Goal: Check status: Check status

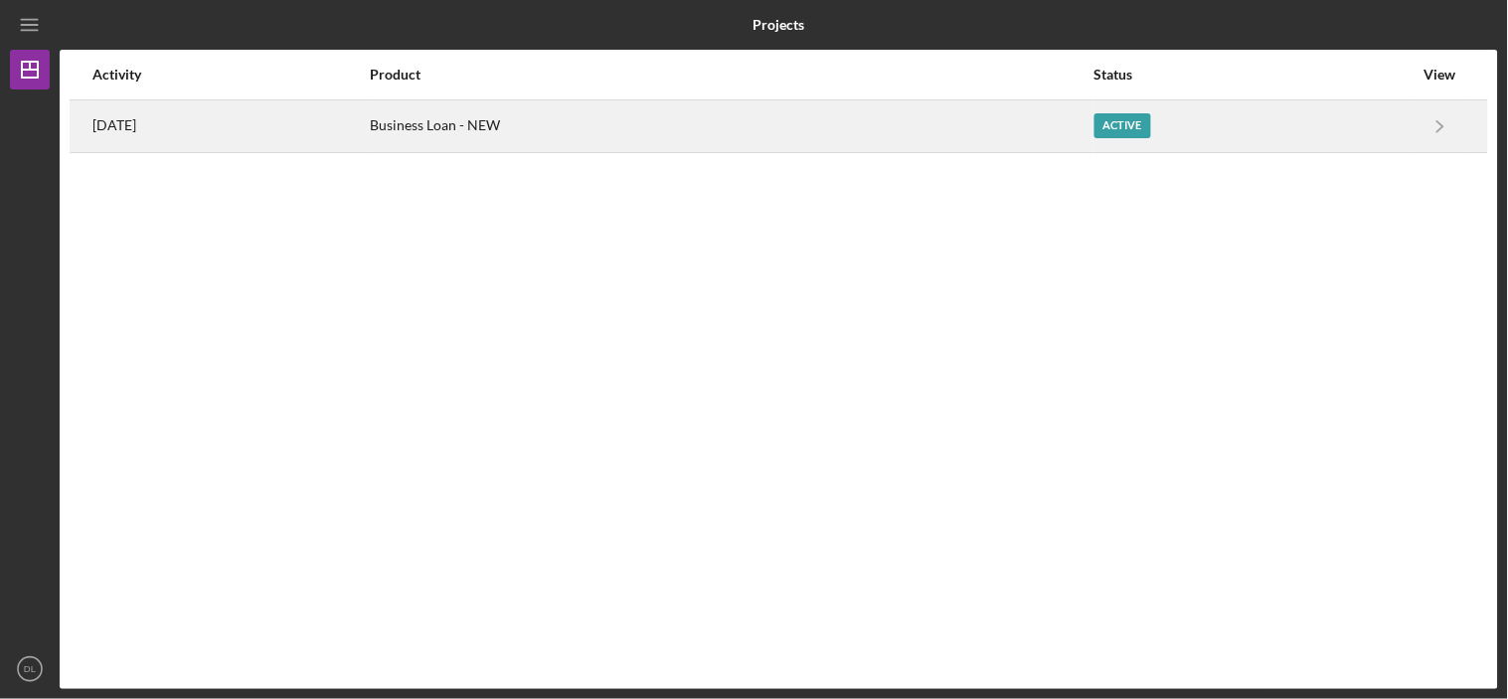
click at [175, 124] on div "[DATE]" at bounding box center [229, 126] width 275 height 50
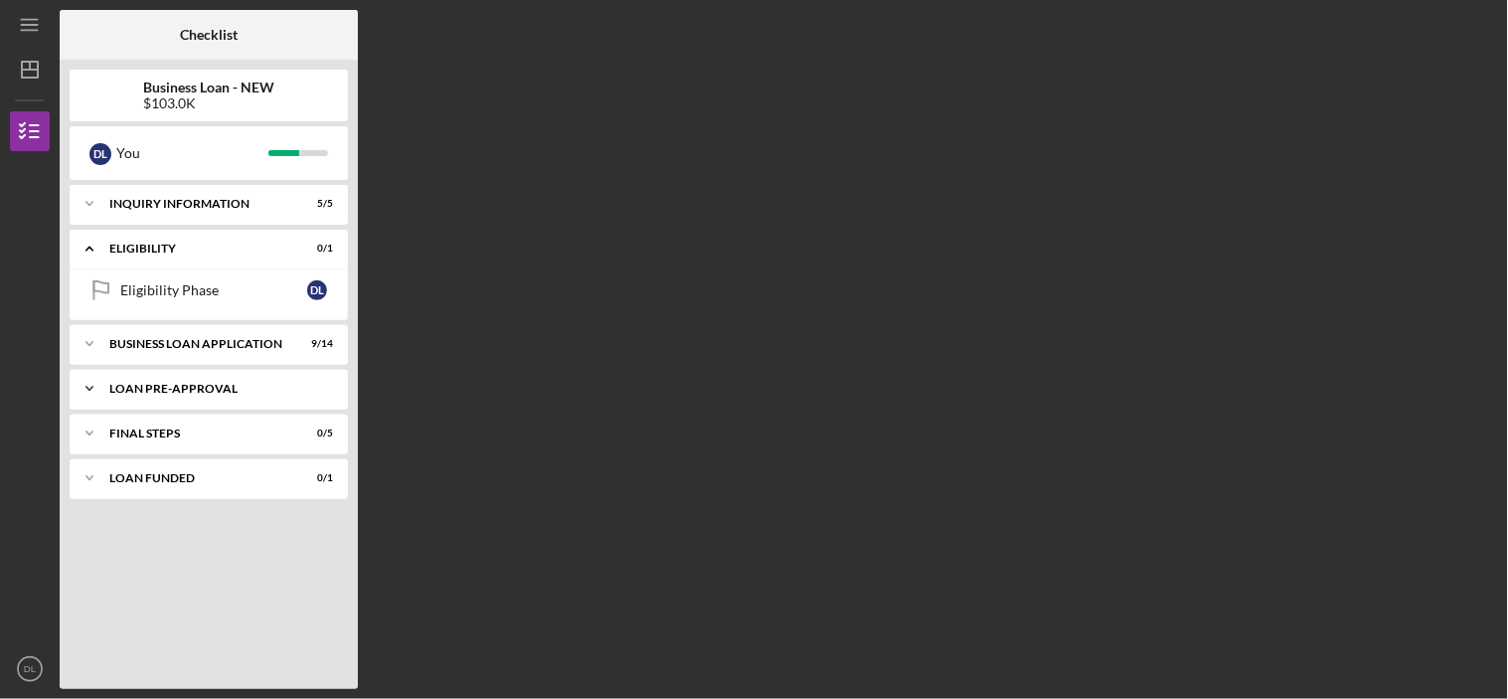
click at [180, 392] on div "LOAN PRE-APPROVAL" at bounding box center [216, 389] width 214 height 12
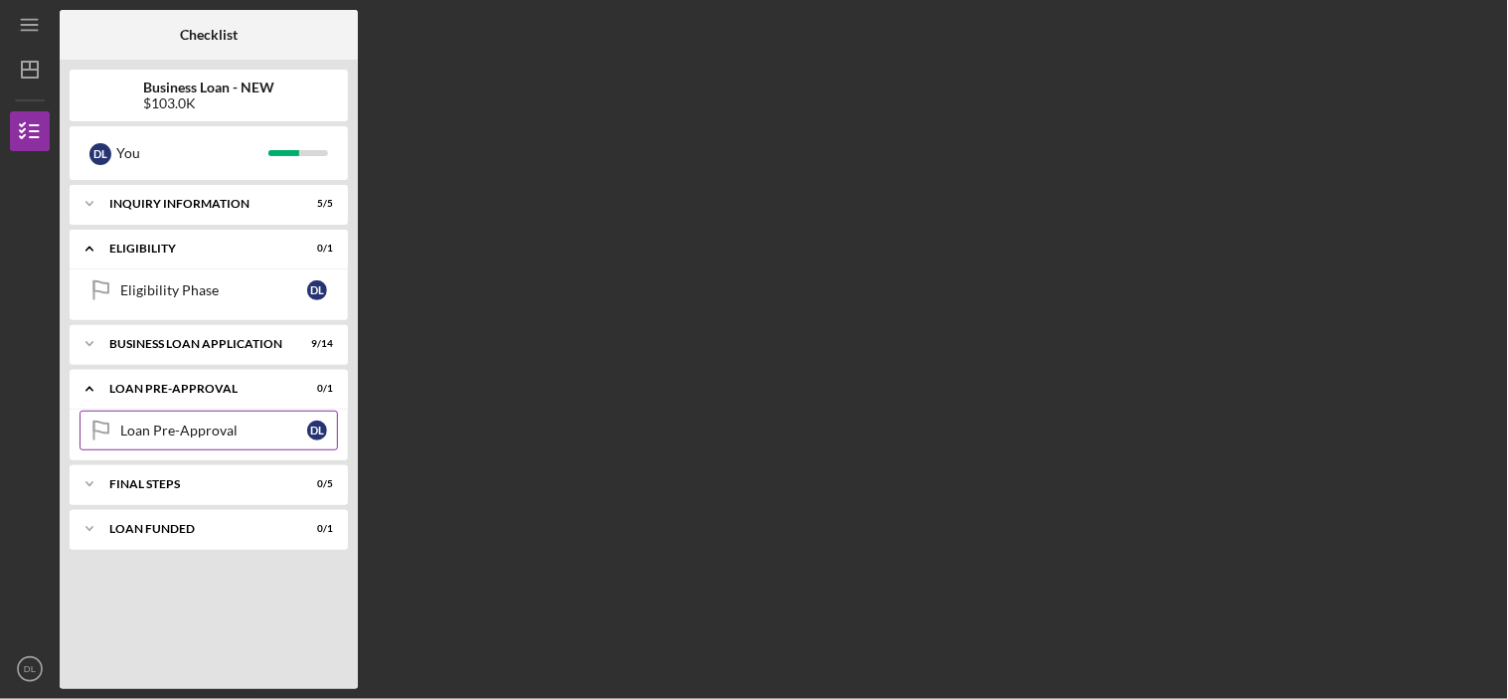
click at [197, 433] on div "Loan Pre-Approval" at bounding box center [213, 431] width 187 height 16
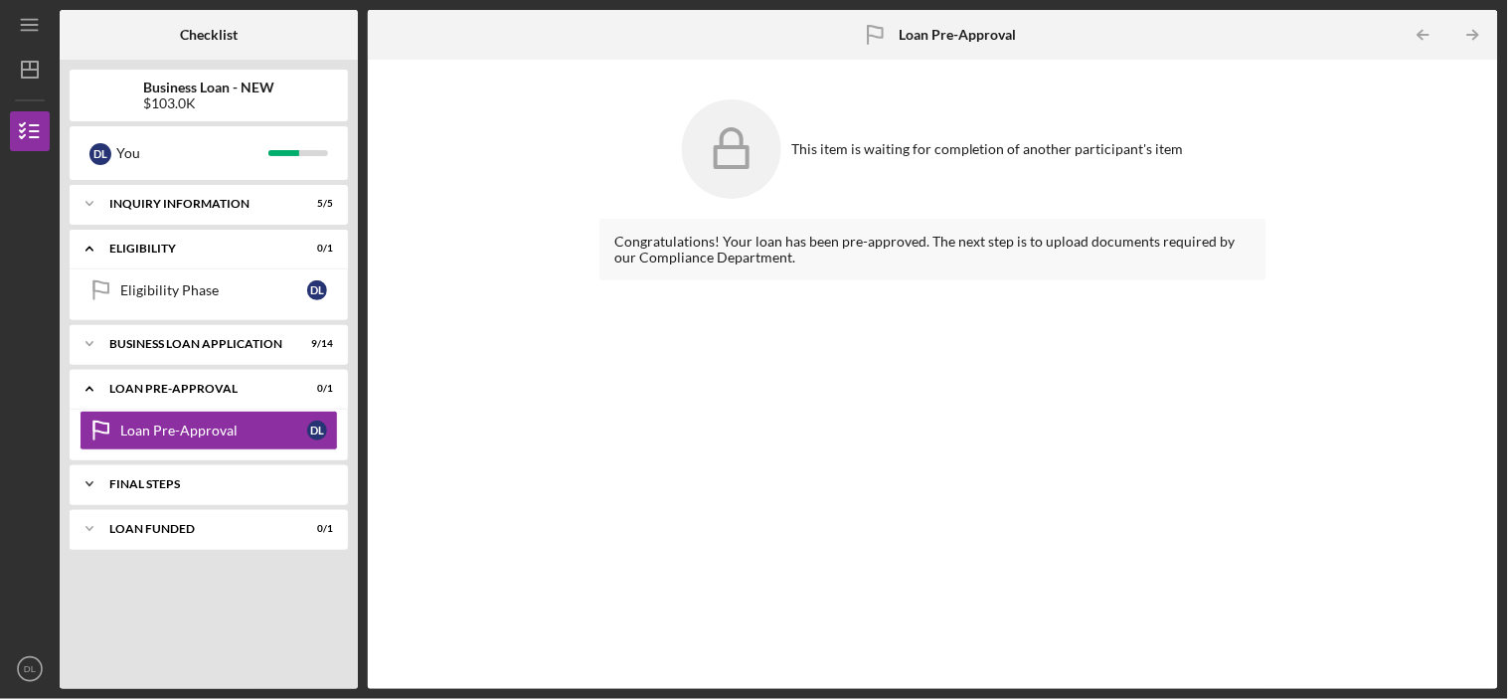
click at [186, 479] on div "FINAL STEPS" at bounding box center [216, 484] width 214 height 12
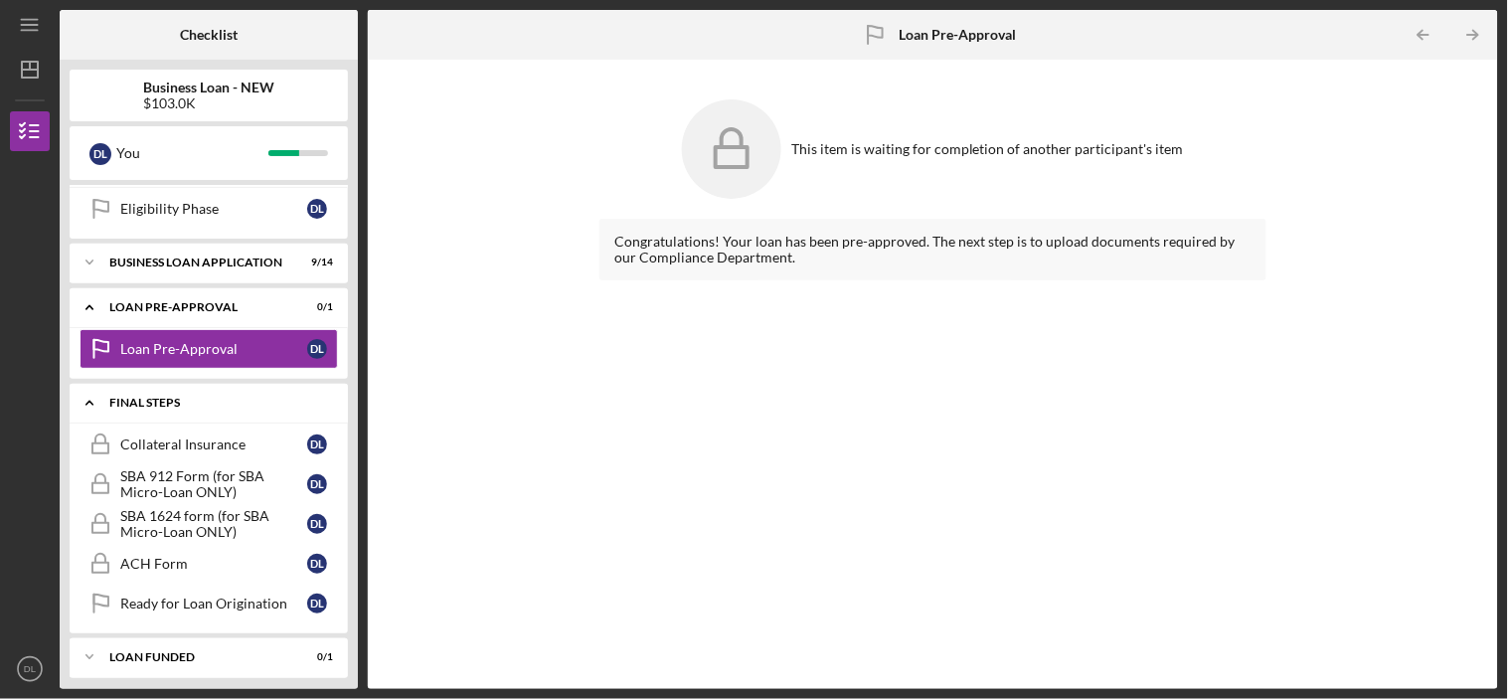
scroll to position [91, 0]
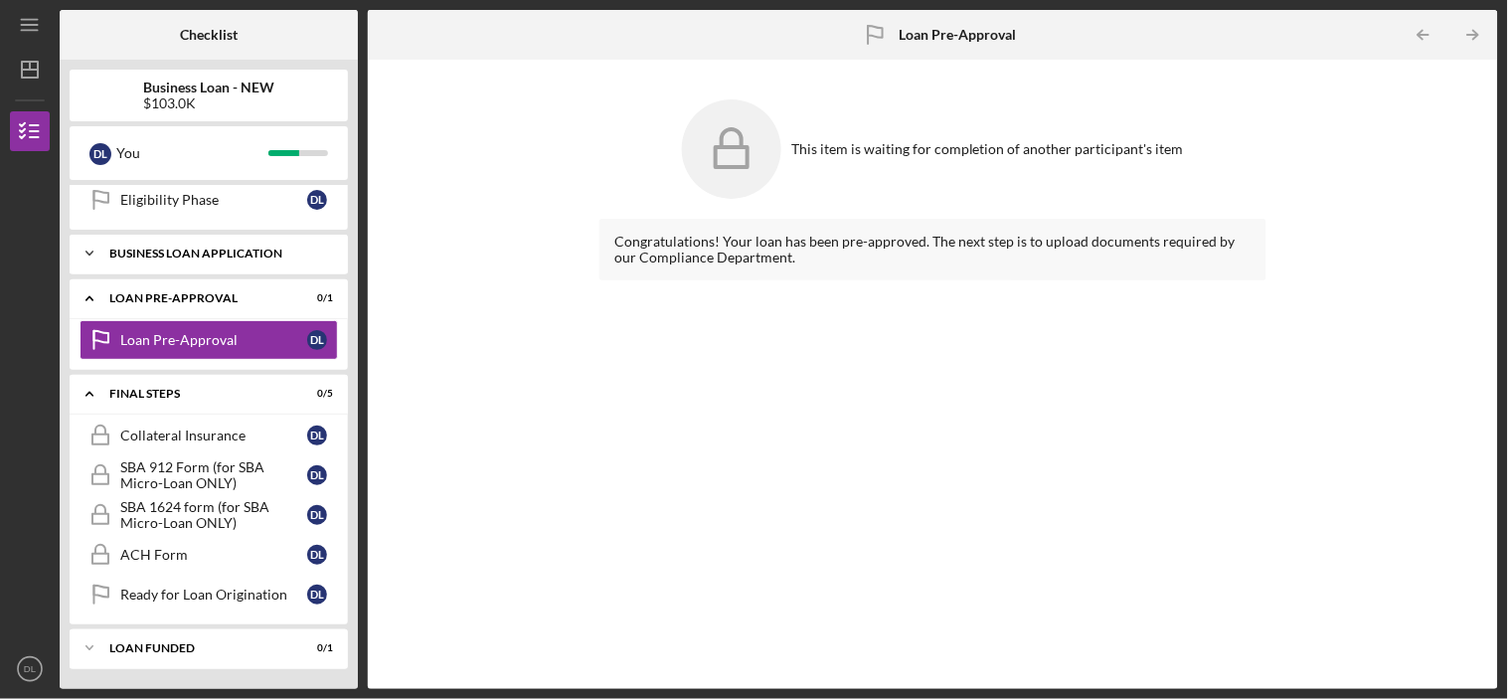
click at [211, 257] on div "BUSINESS LOAN APPLICATION" at bounding box center [216, 254] width 214 height 12
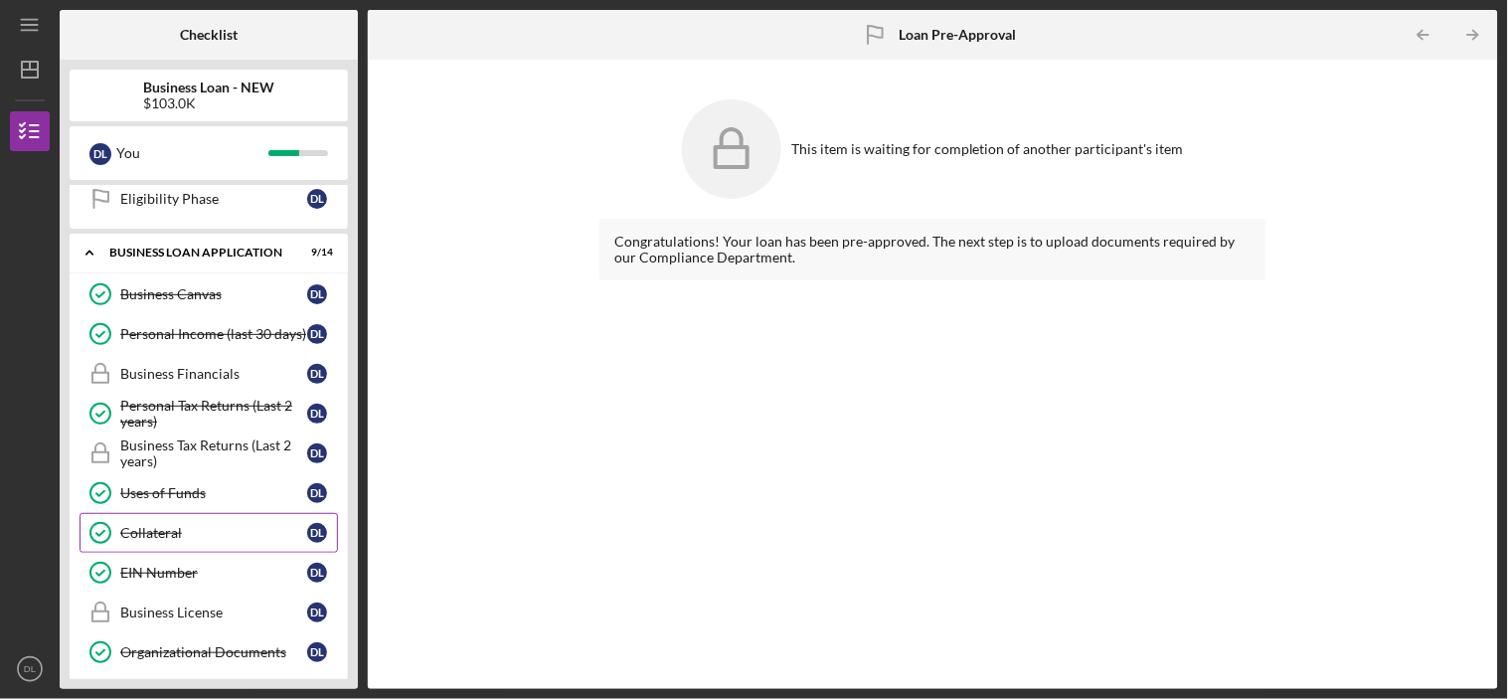
click at [170, 529] on div "Collateral" at bounding box center [213, 533] width 187 height 16
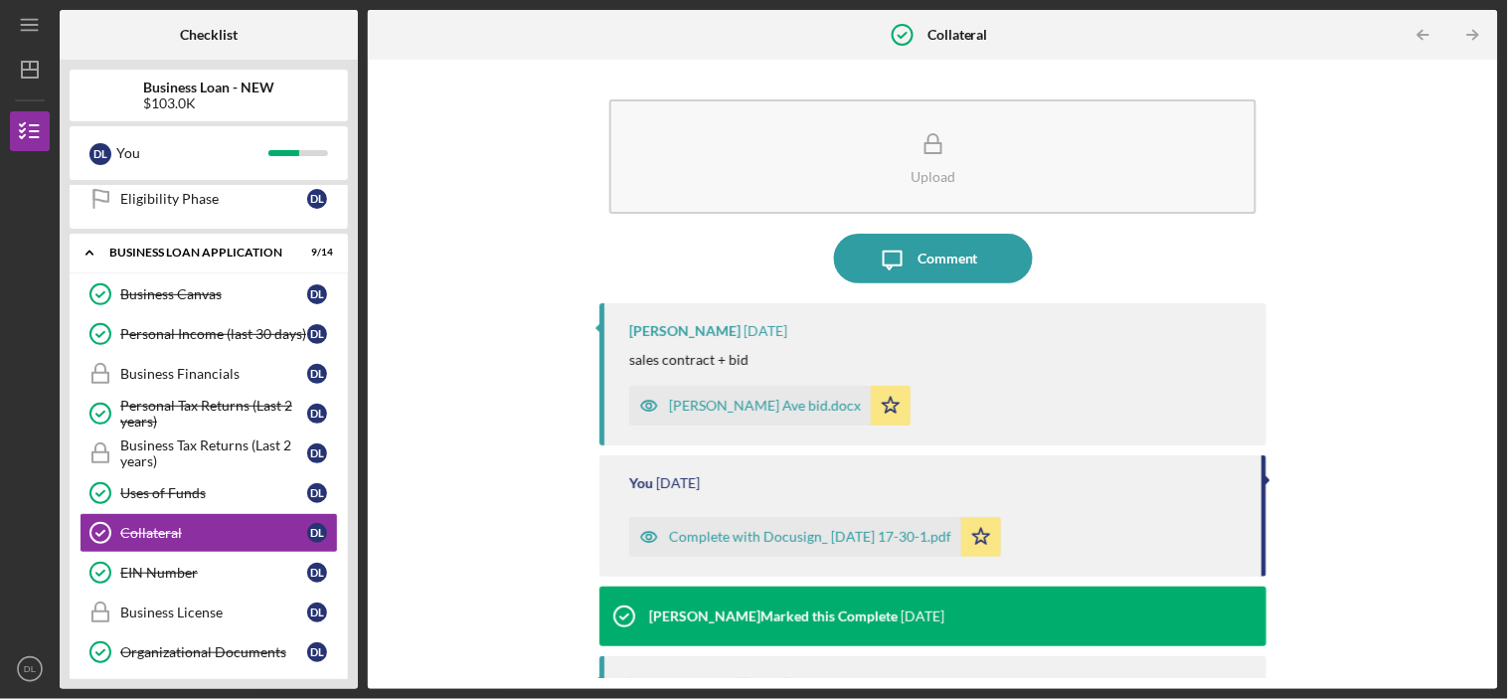
click at [647, 409] on icon "button" at bounding box center [649, 406] width 5 height 5
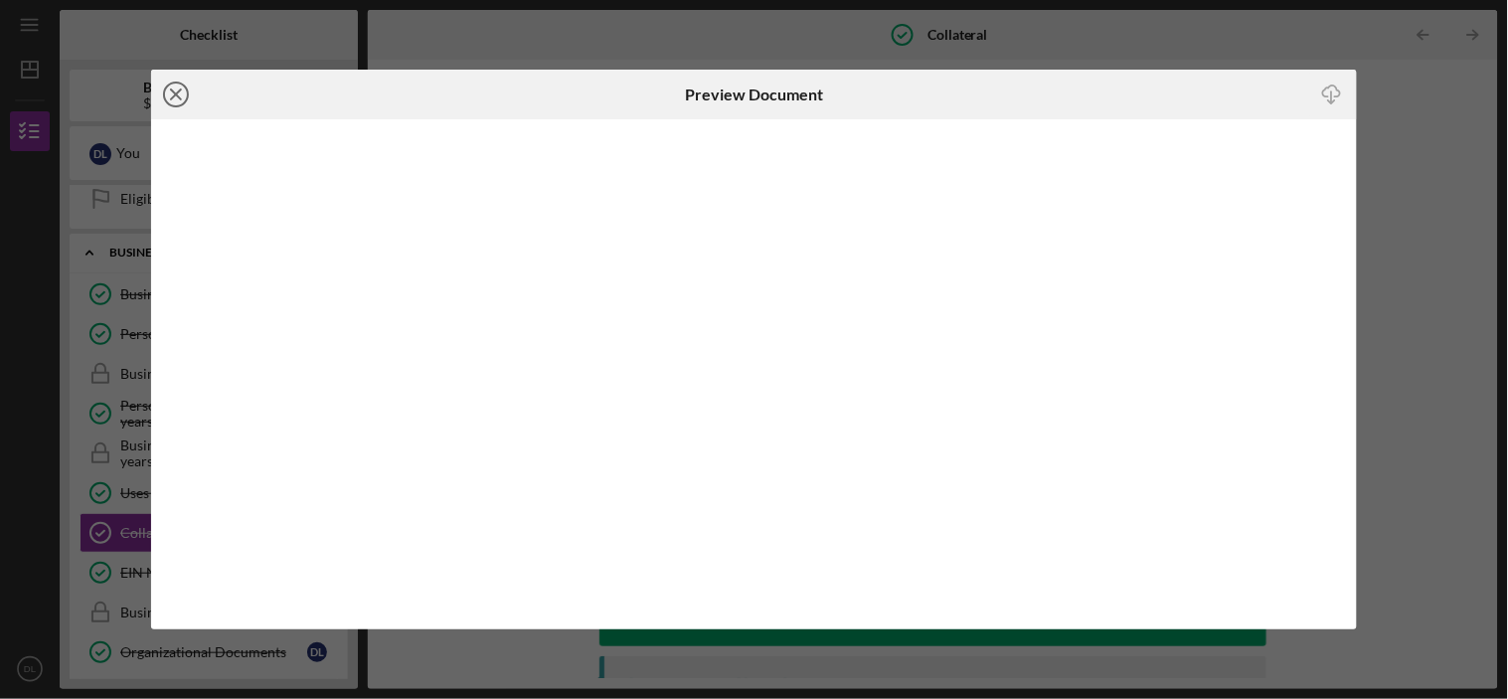
click at [180, 101] on icon "Icon/Close" at bounding box center [176, 95] width 50 height 50
